Goal: Book appointment/travel/reservation

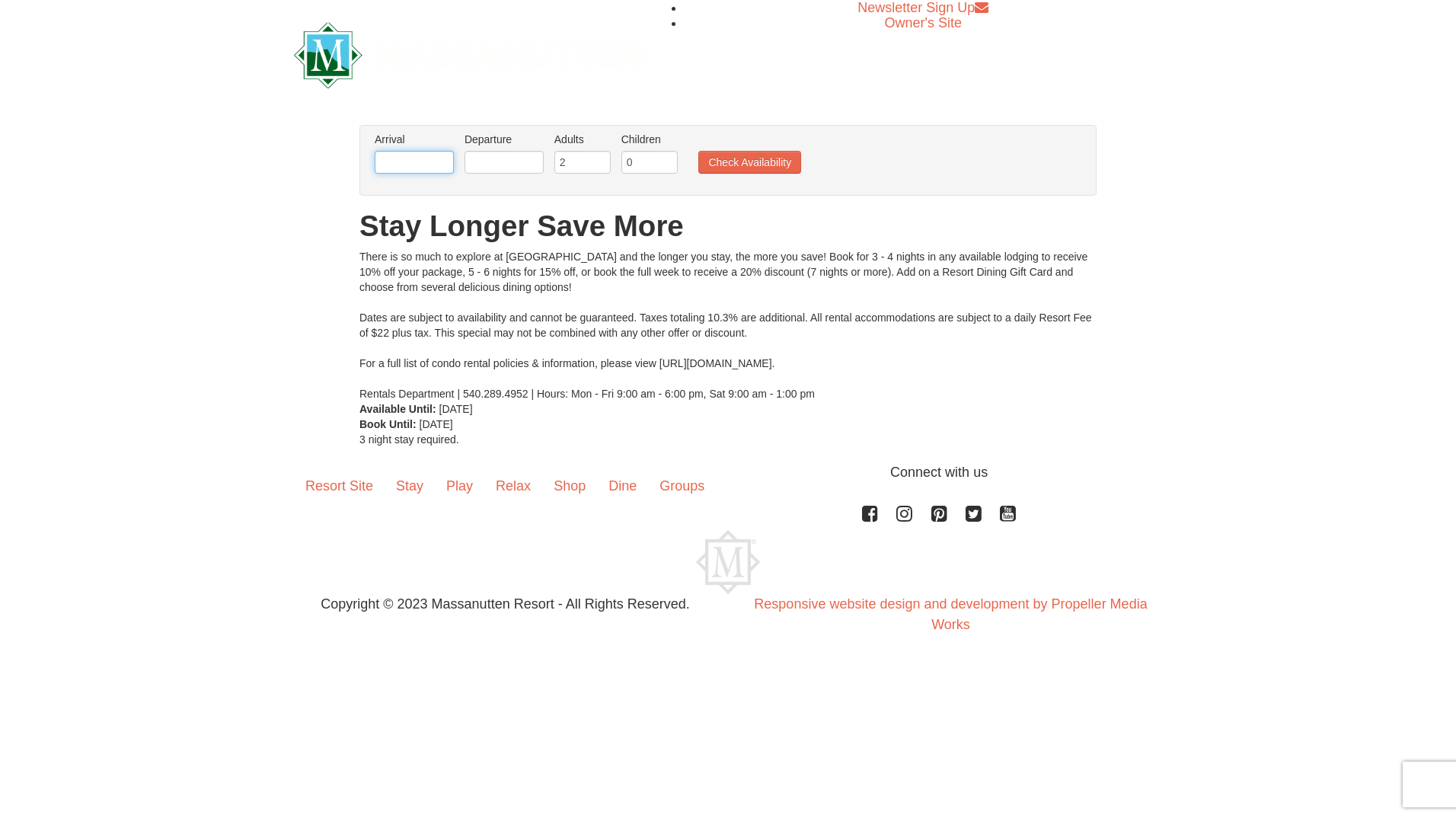
click at [432, 162] on input "text" at bounding box center [414, 161] width 79 height 23
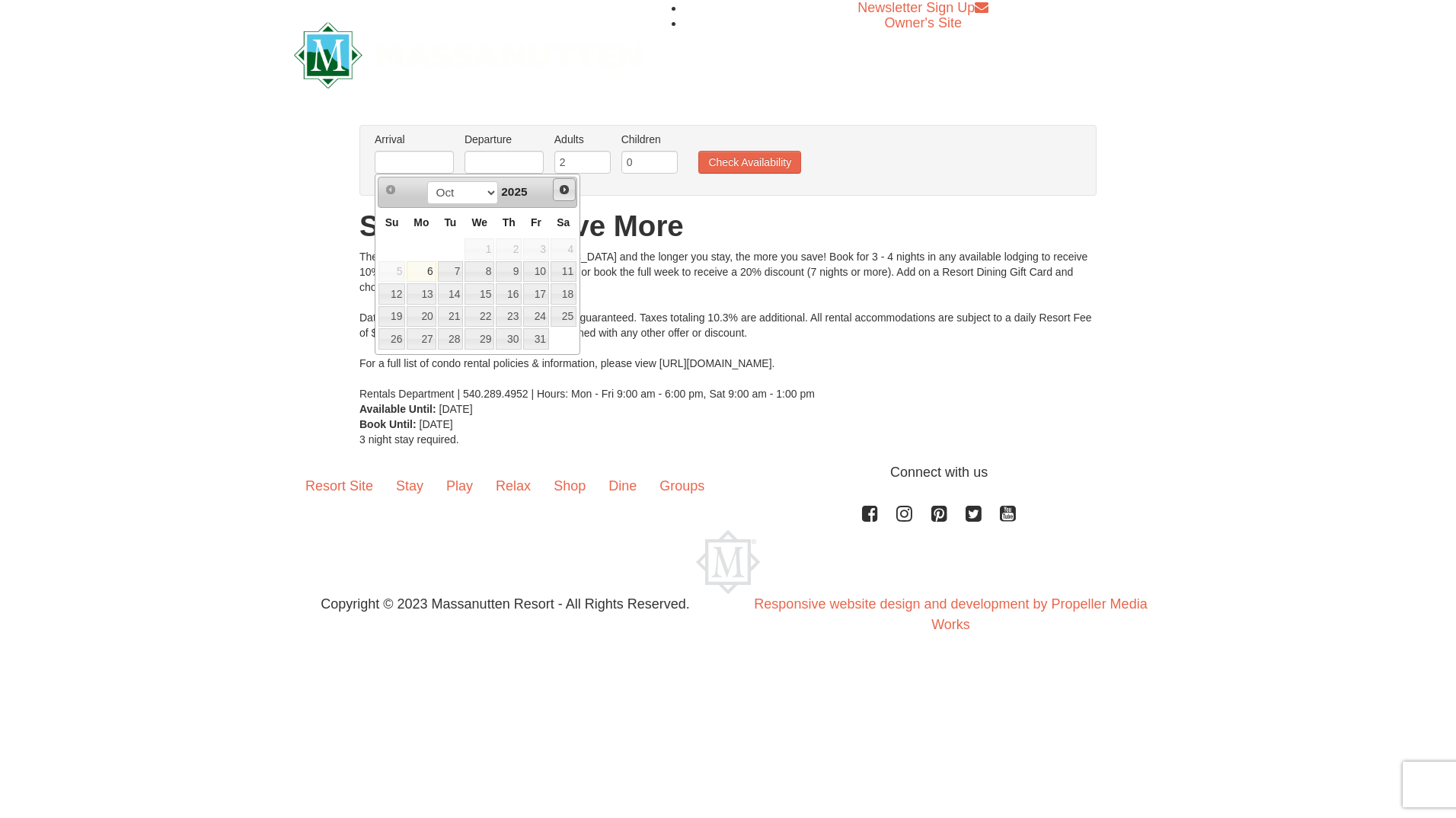
click at [558, 192] on link "Next" at bounding box center [564, 189] width 23 height 23
click at [492, 315] on link "24" at bounding box center [479, 317] width 30 height 22
type input "12/24/2025"
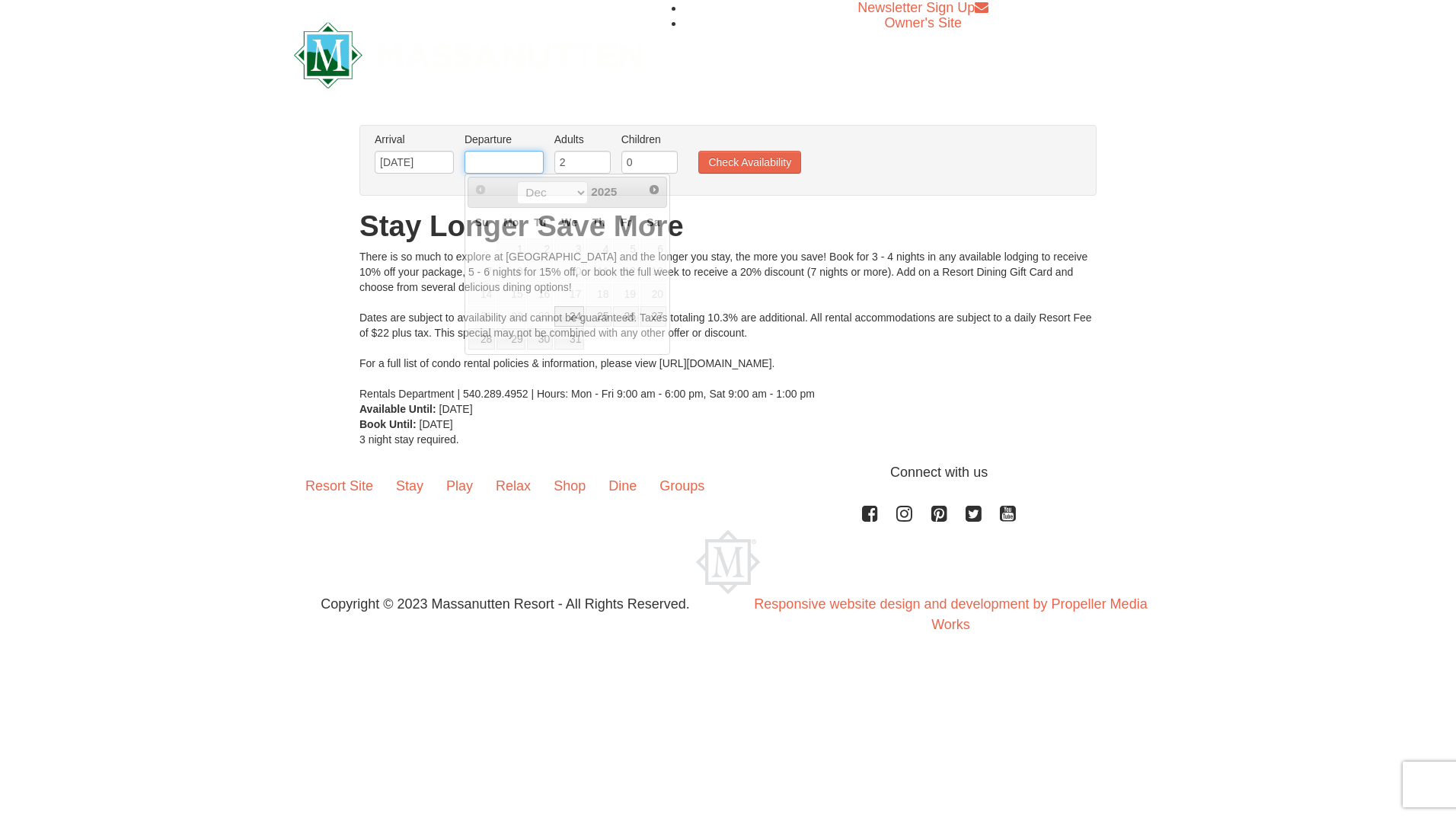
click at [512, 169] on input "text" at bounding box center [504, 161] width 79 height 23
click at [650, 312] on link "27" at bounding box center [653, 317] width 26 height 22
type input "[DATE]"
click at [579, 156] on input "2" at bounding box center [582, 161] width 56 height 23
click at [598, 158] on input "3" at bounding box center [582, 161] width 56 height 23
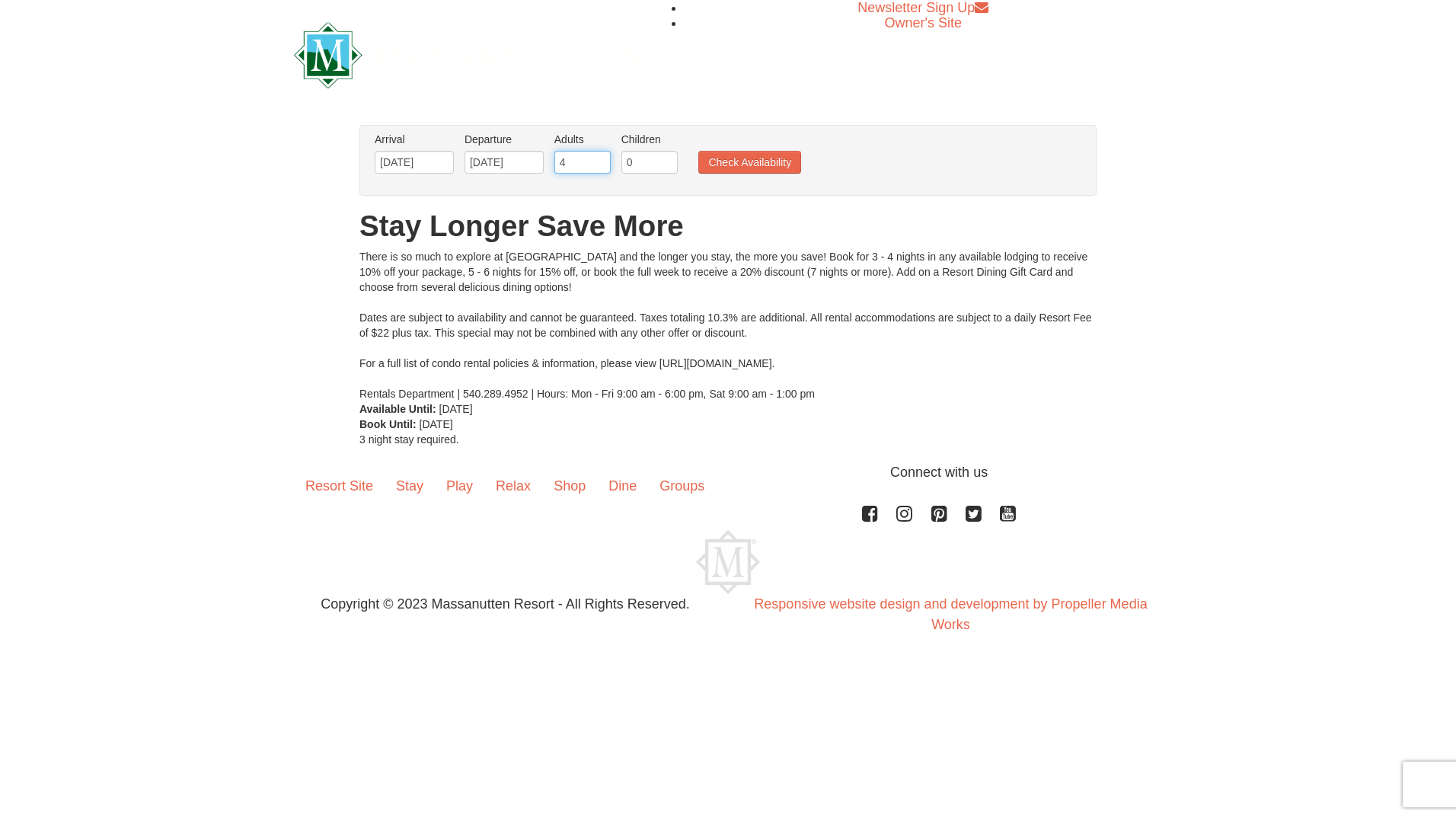
click at [598, 158] on input "4" at bounding box center [582, 161] width 56 height 23
click at [598, 158] on input "5" at bounding box center [582, 161] width 56 height 23
click at [598, 158] on input "6" at bounding box center [582, 161] width 56 height 23
click at [598, 158] on input "7" at bounding box center [582, 161] width 56 height 23
click at [598, 158] on input "8" at bounding box center [582, 161] width 56 height 23
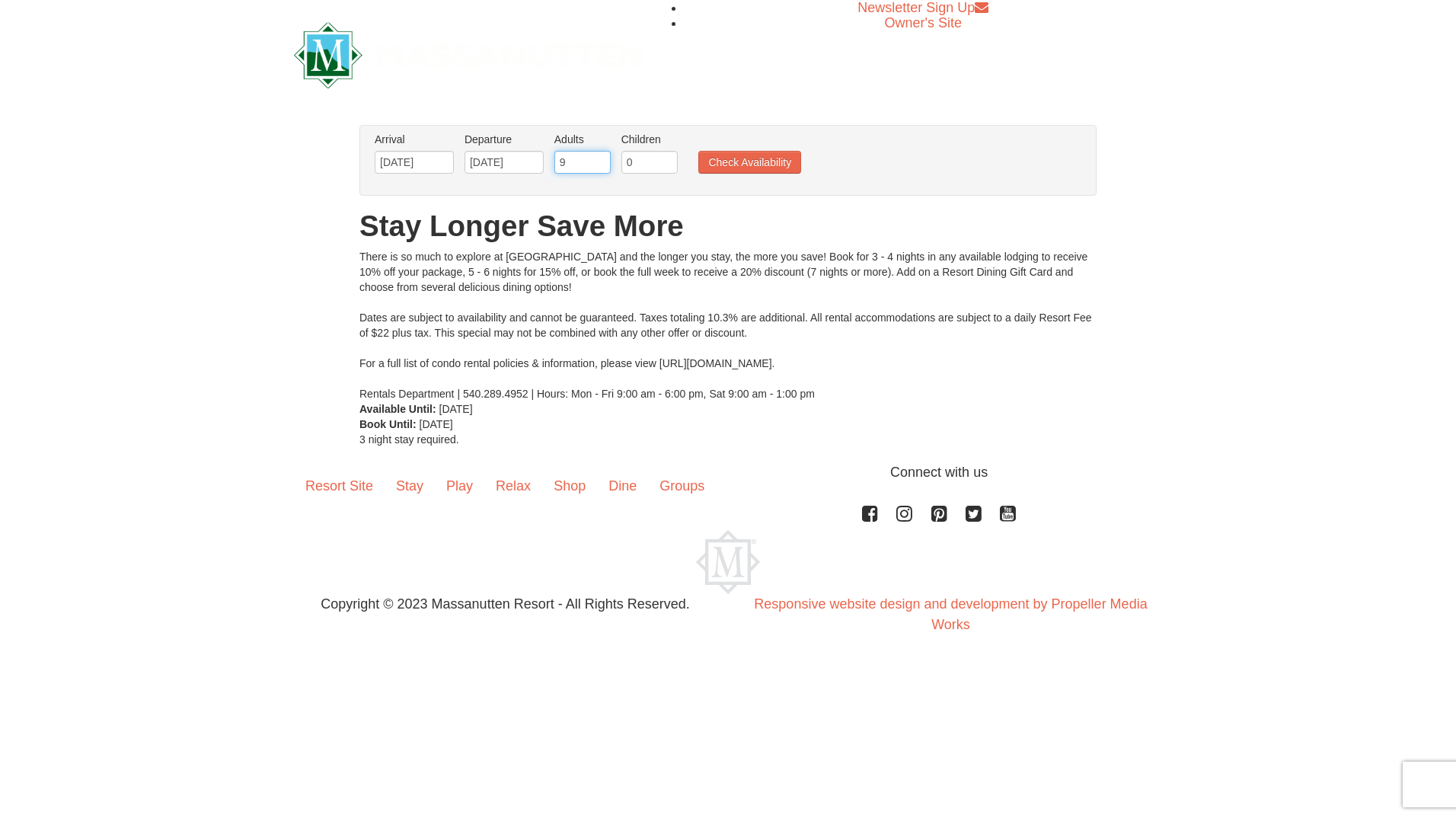
click at [598, 158] on input "9" at bounding box center [582, 161] width 56 height 23
type input "10"
click at [598, 158] on input "10" at bounding box center [582, 161] width 56 height 23
click at [641, 159] on input "0" at bounding box center [649, 161] width 56 height 23
click at [667, 156] on input "1" at bounding box center [649, 161] width 56 height 23
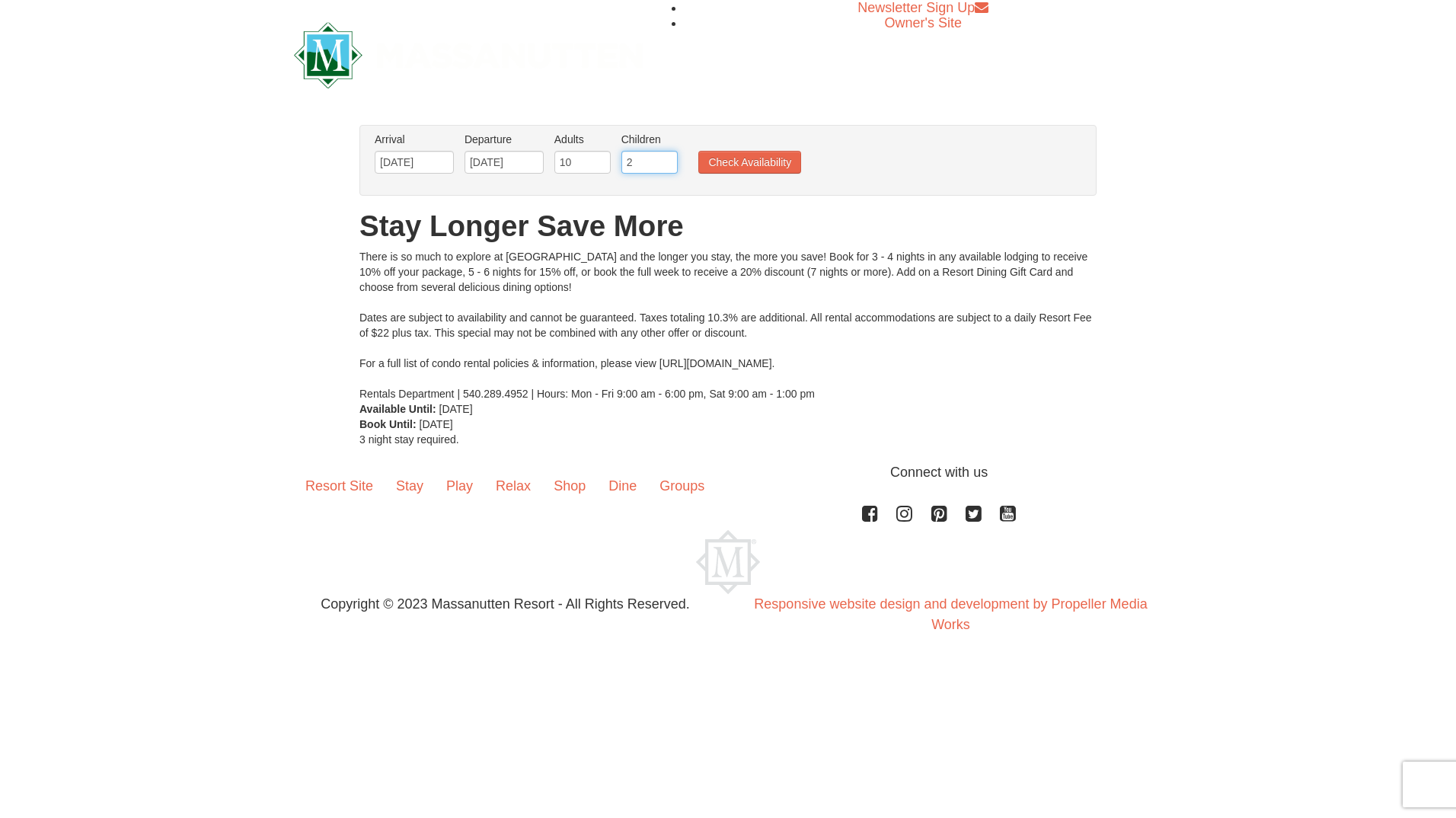
click at [667, 156] on input "2" at bounding box center [649, 161] width 56 height 23
click at [667, 156] on input "3" at bounding box center [649, 161] width 56 height 23
click at [667, 156] on input "4" at bounding box center [649, 161] width 56 height 23
click at [667, 156] on input "5" at bounding box center [649, 161] width 56 height 23
click at [667, 156] on input "6" at bounding box center [649, 161] width 56 height 23
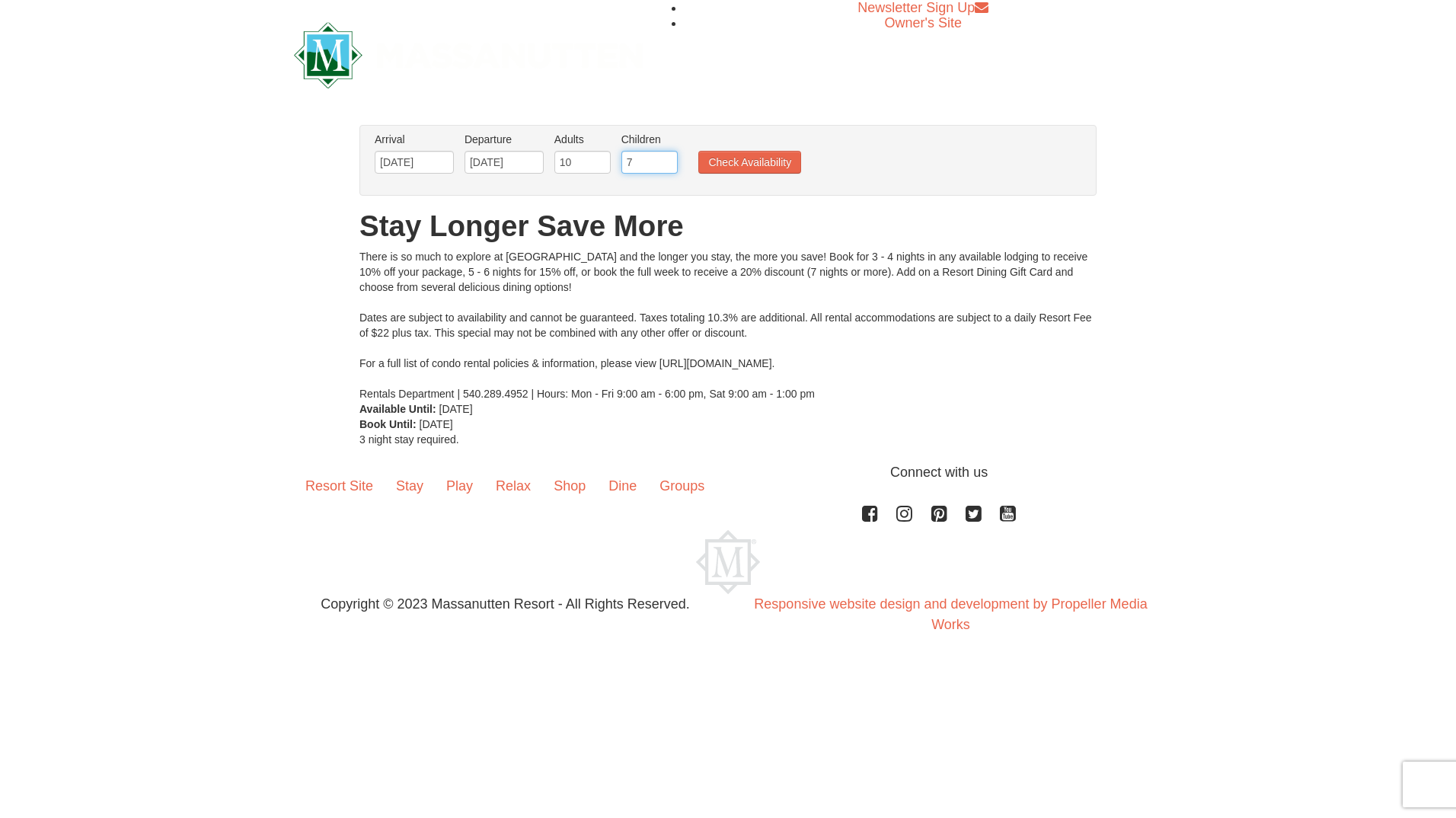
click at [667, 156] on input "7" at bounding box center [649, 161] width 56 height 23
click at [667, 156] on input "8" at bounding box center [649, 161] width 56 height 23
click at [667, 156] on input "9" at bounding box center [649, 161] width 56 height 23
type input "10"
click at [667, 156] on input "10" at bounding box center [649, 161] width 56 height 23
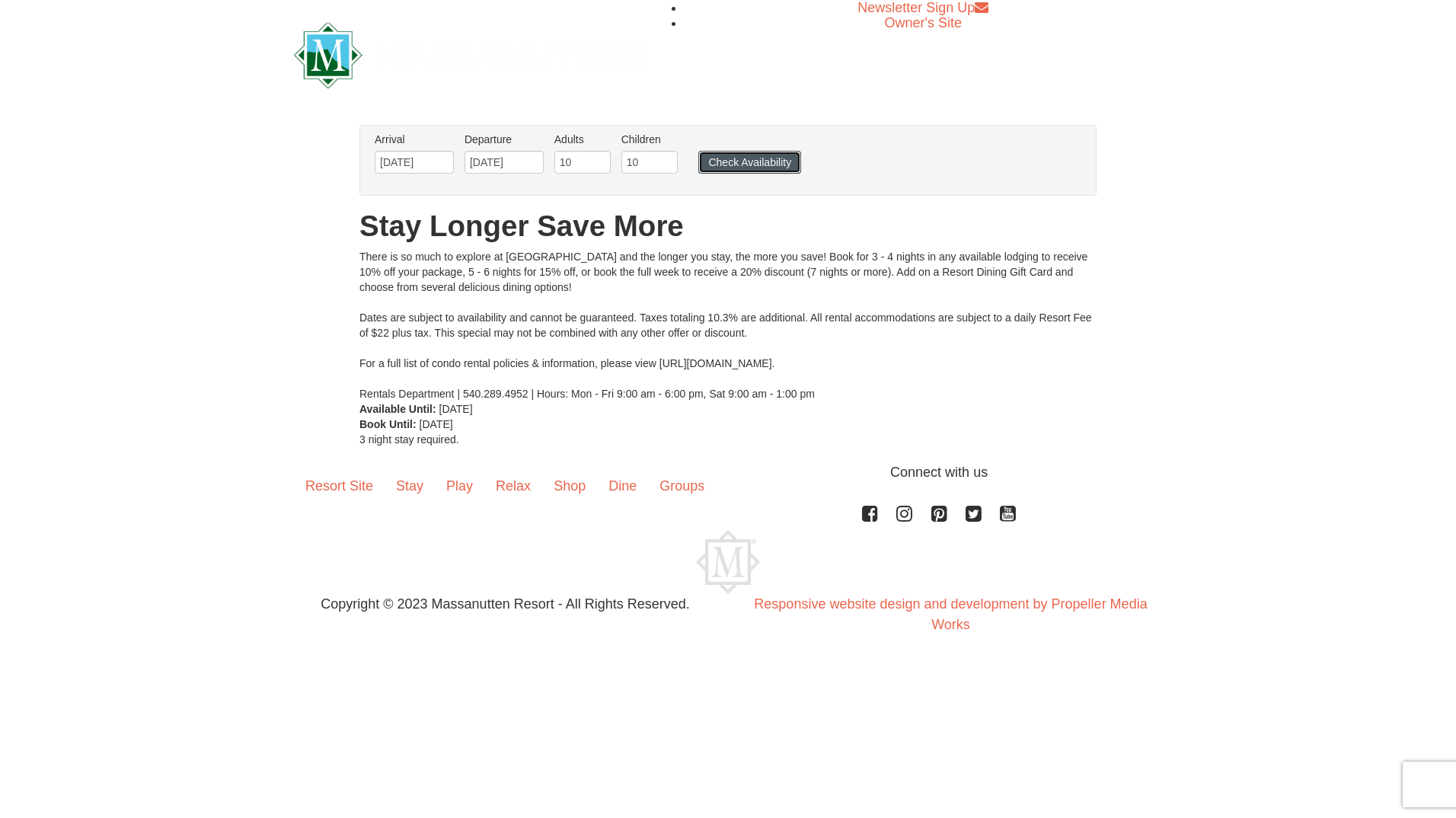
click at [732, 159] on button "Check Availability" at bounding box center [750, 161] width 103 height 23
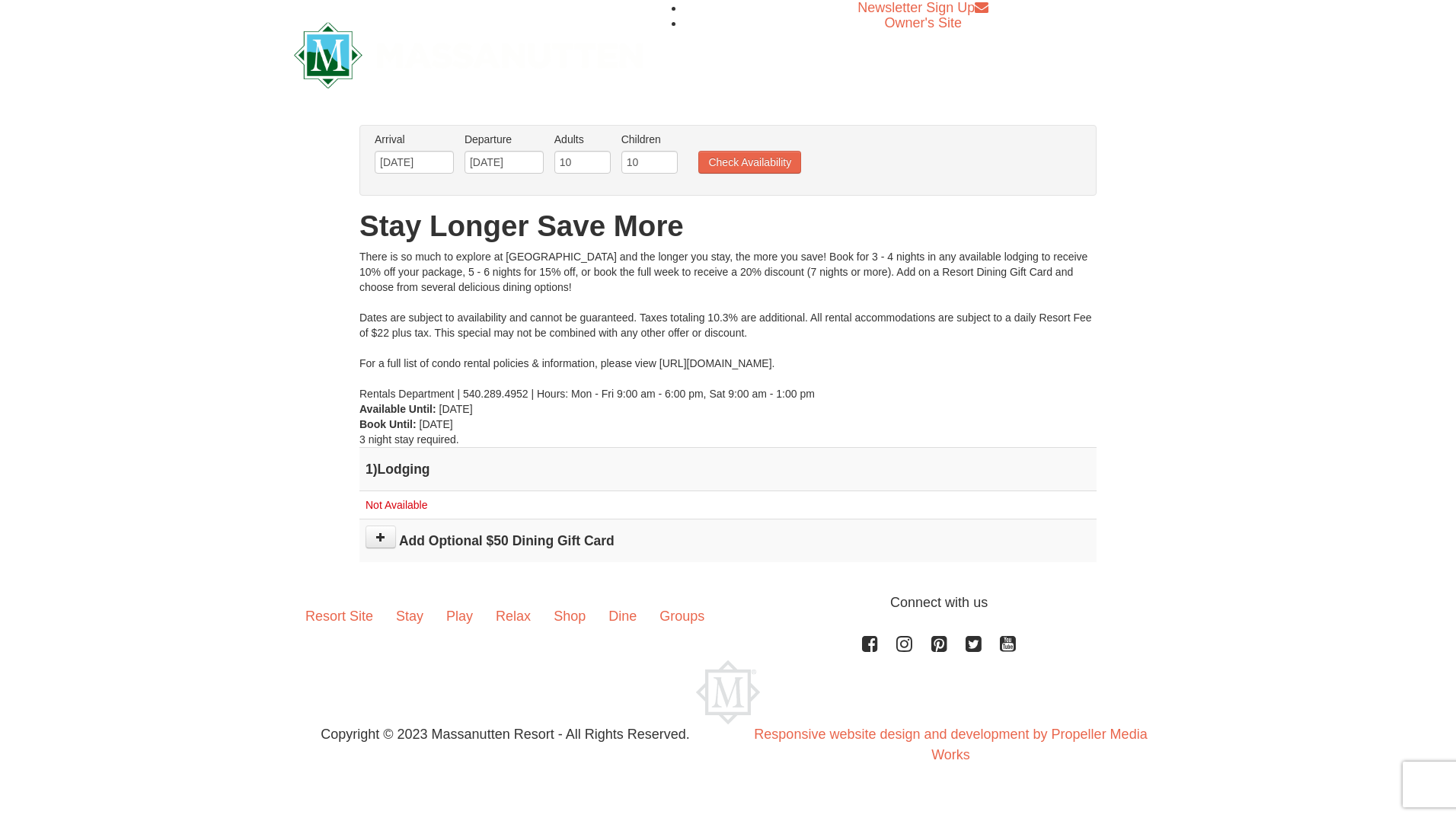
click at [414, 468] on h4 "1 ) Lodging" at bounding box center [728, 468] width 725 height 15
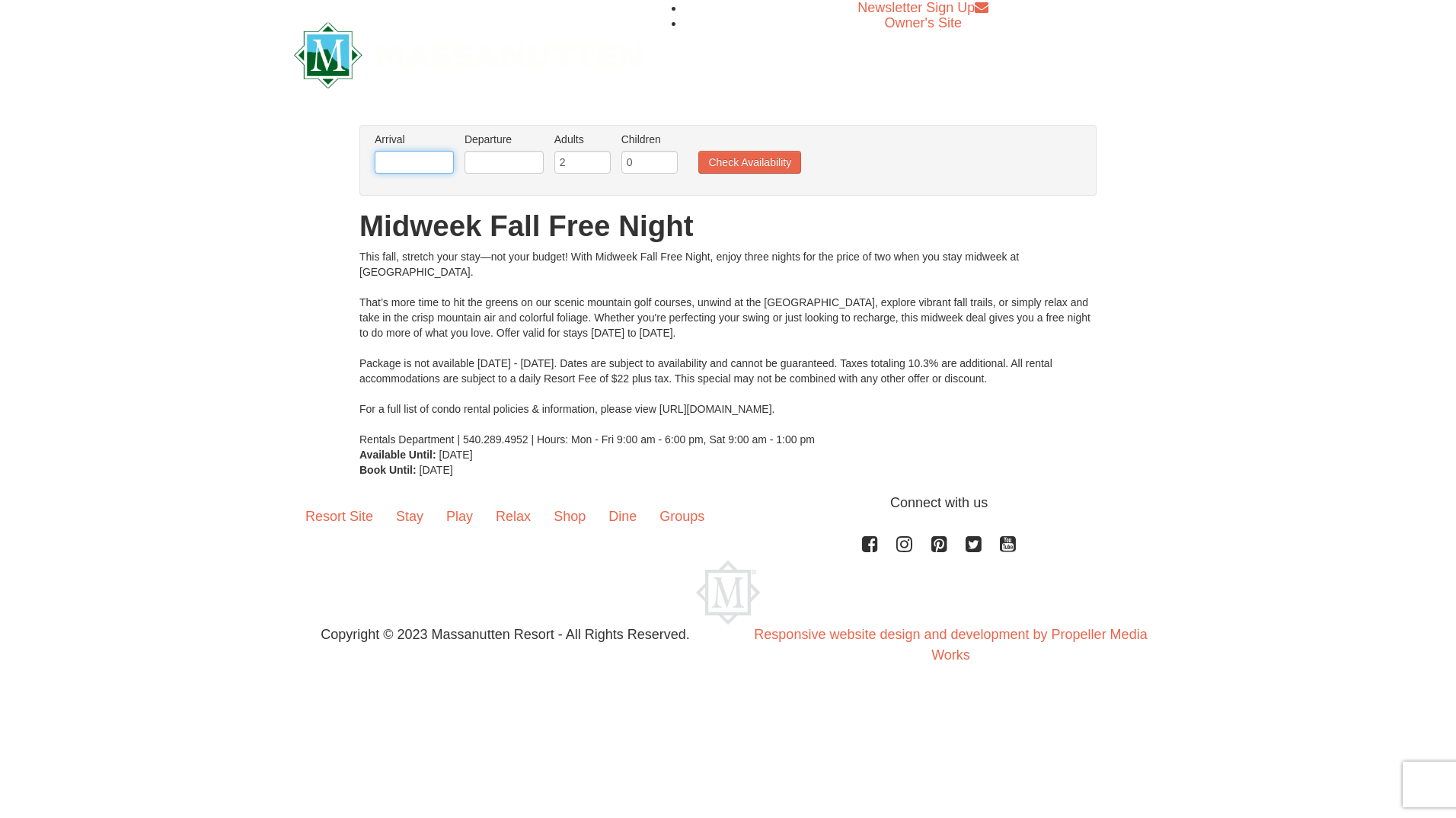
click at [420, 158] on input "text" at bounding box center [414, 161] width 79 height 23
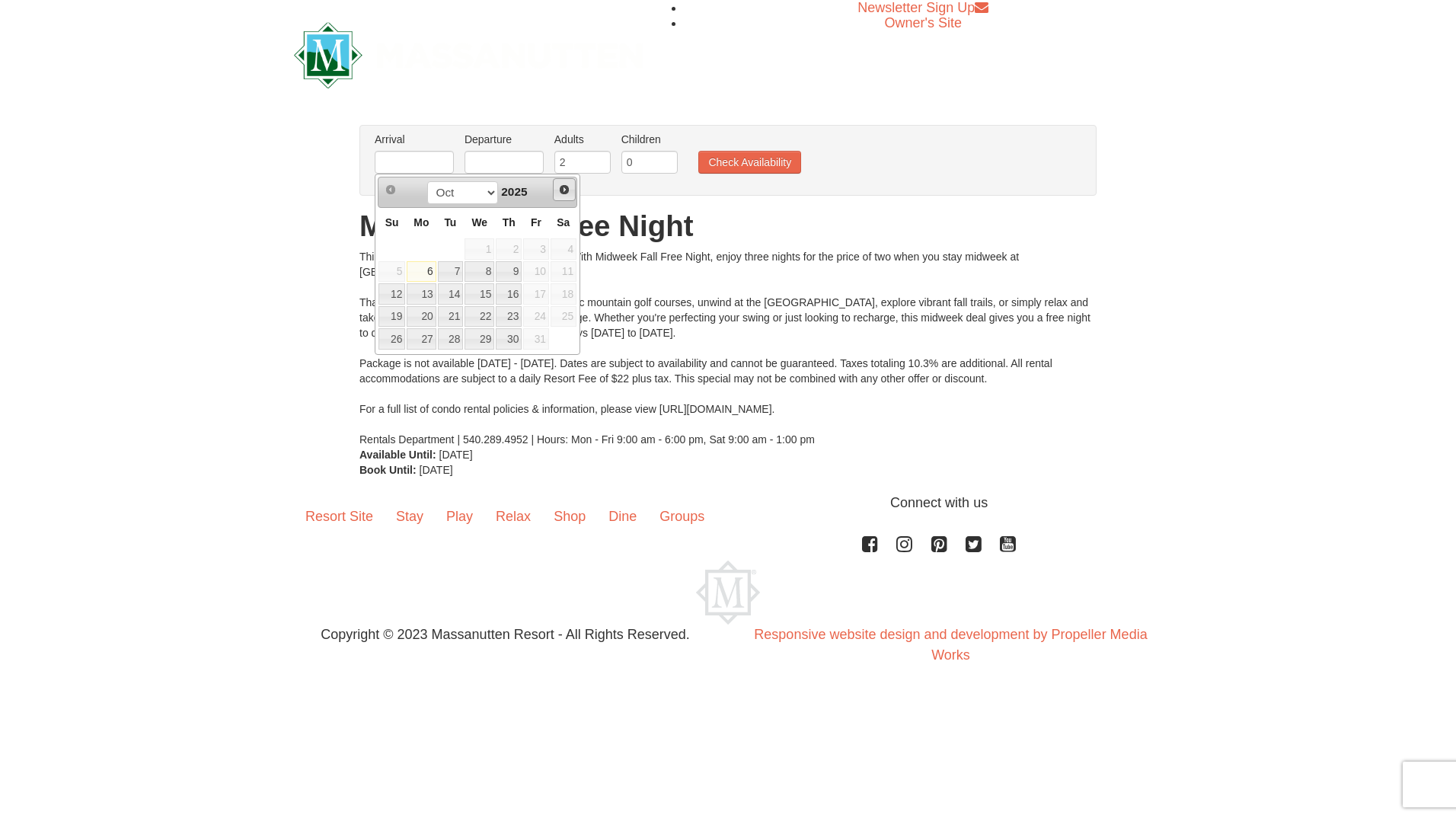
click at [562, 186] on span "Next" at bounding box center [564, 189] width 12 height 12
click at [564, 186] on span "Next" at bounding box center [564, 189] width 12 height 12
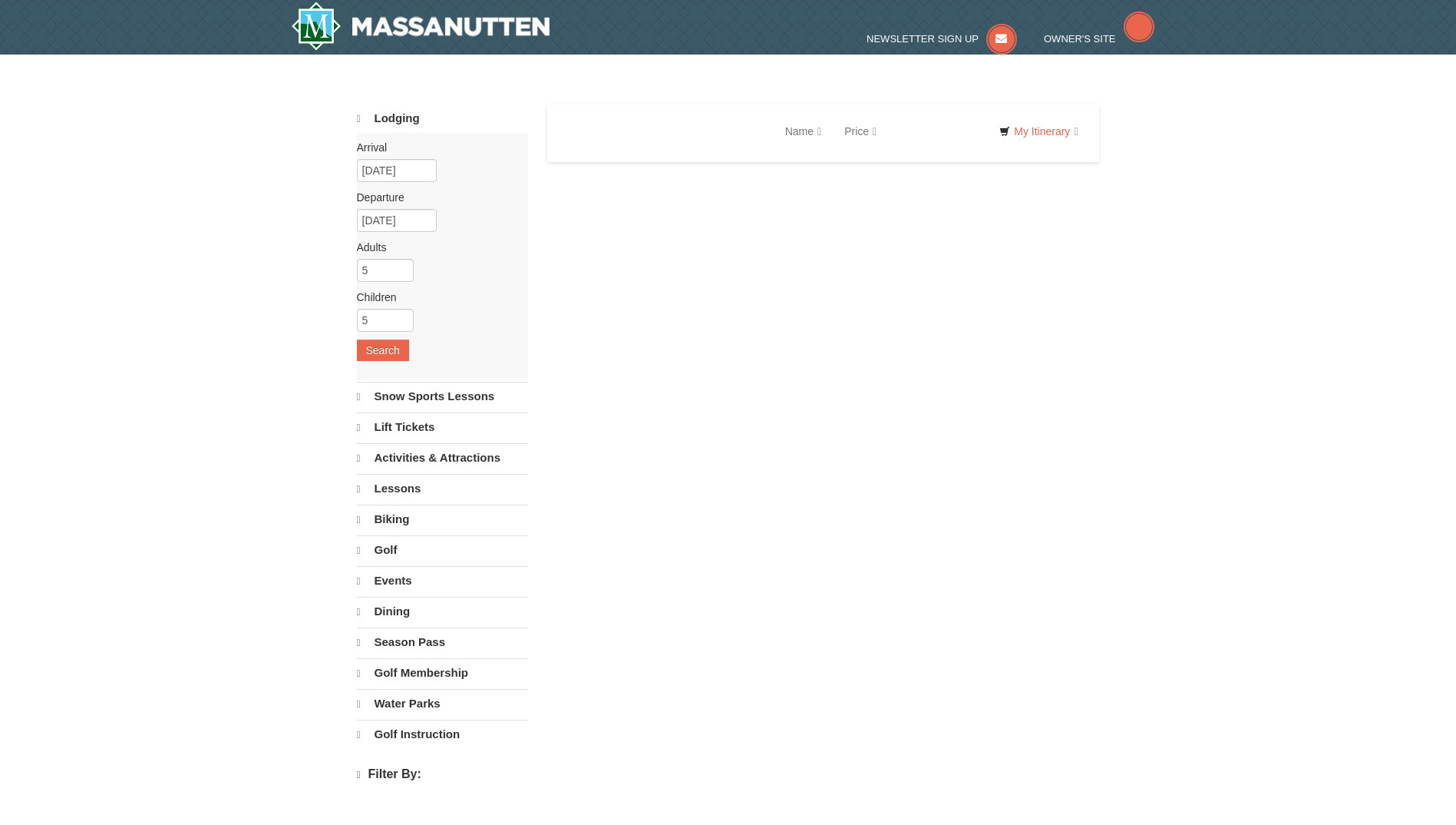
select select "10"
